Goal: Task Accomplishment & Management: Use online tool/utility

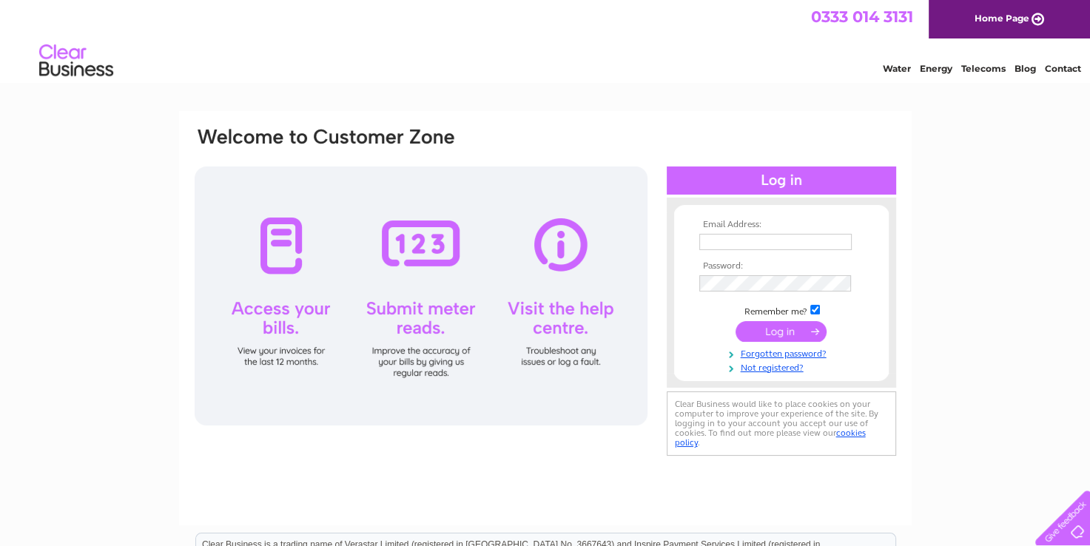
type input "[PERSON_NAME][EMAIL_ADDRESS][DOMAIN_NAME]"
click at [774, 331] on input "submit" at bounding box center [780, 331] width 91 height 21
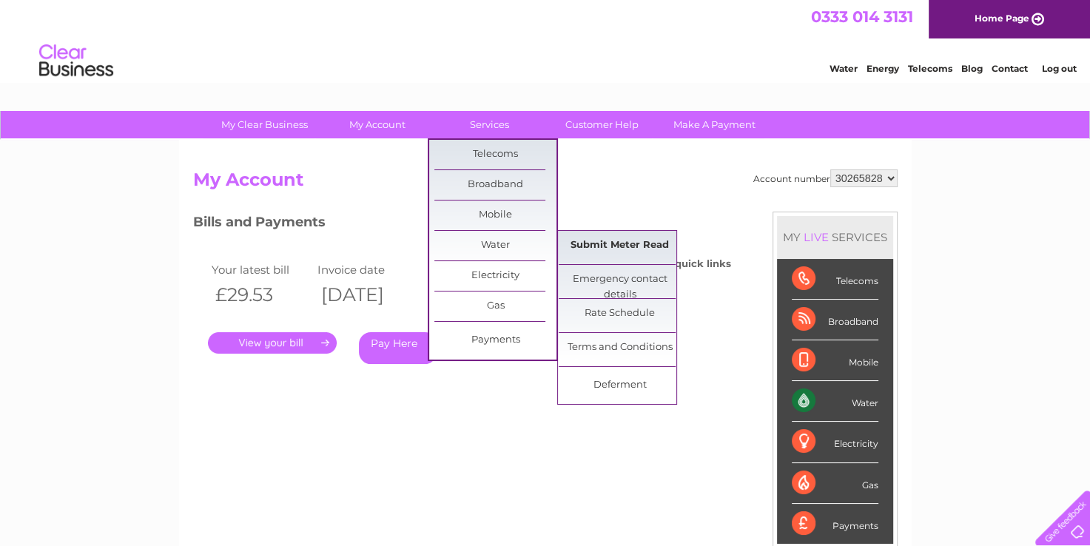
click at [593, 238] on link "Submit Meter Read" at bounding box center [620, 246] width 122 height 30
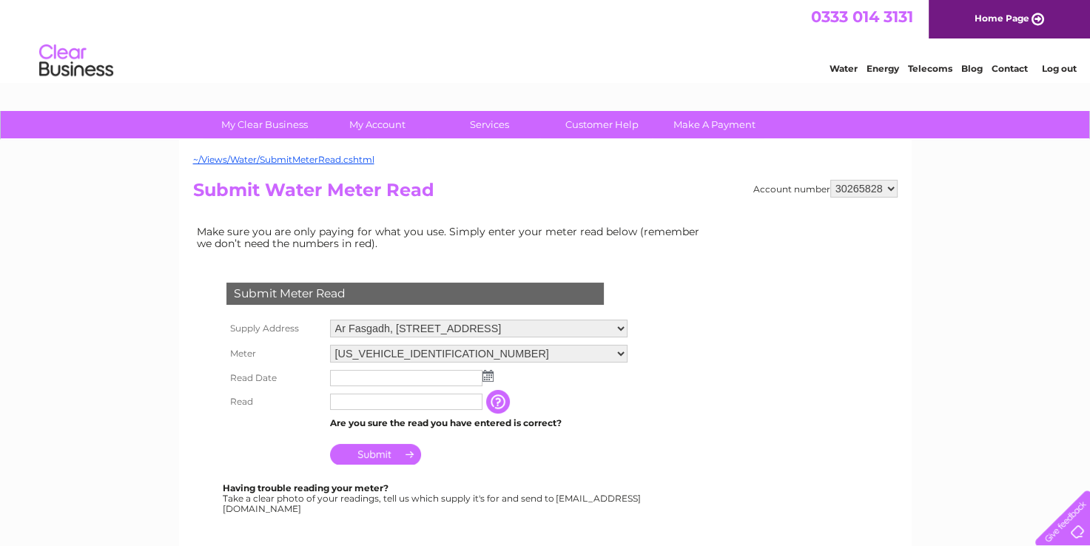
click at [482, 374] on img at bounding box center [487, 376] width 11 height 12
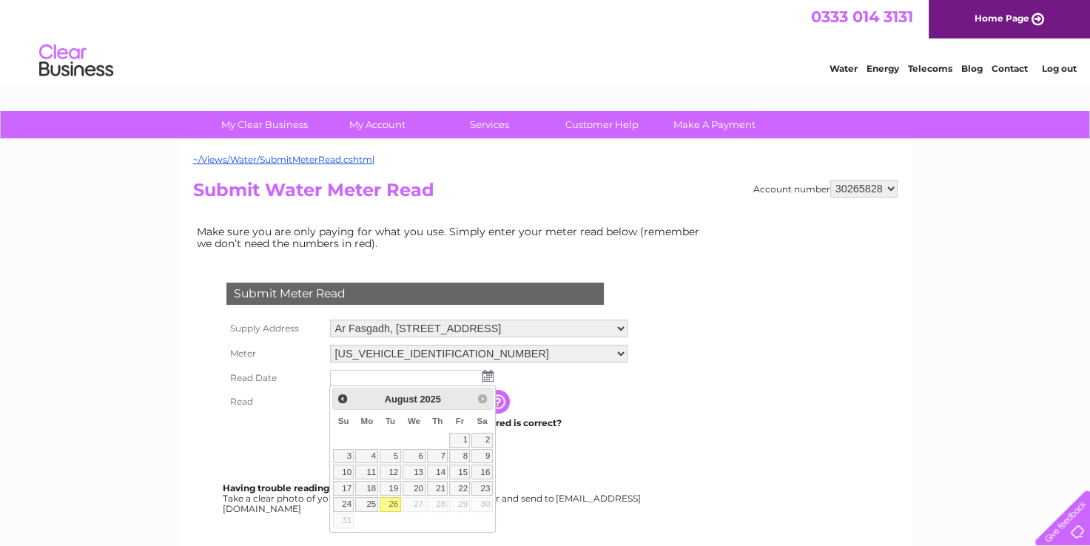
click at [393, 504] on link "26" at bounding box center [390, 504] width 21 height 15
type input "2025/08/26"
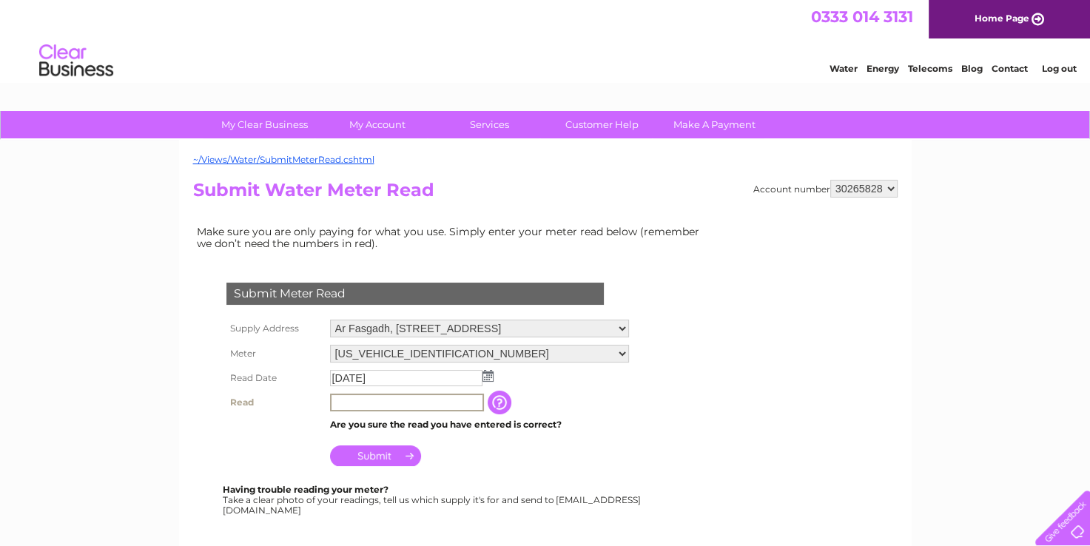
click at [390, 405] on input "text" at bounding box center [407, 403] width 154 height 18
type input "00161"
click at [383, 449] on input "Submit" at bounding box center [375, 454] width 91 height 21
